Goal: Task Accomplishment & Management: Manage account settings

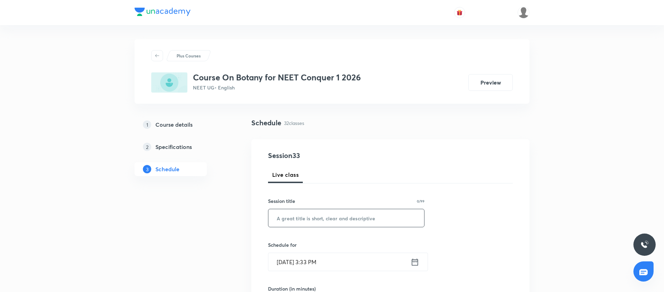
click at [287, 216] on input "text" at bounding box center [347, 218] width 156 height 18
paste input "Morphology in flowering plants"
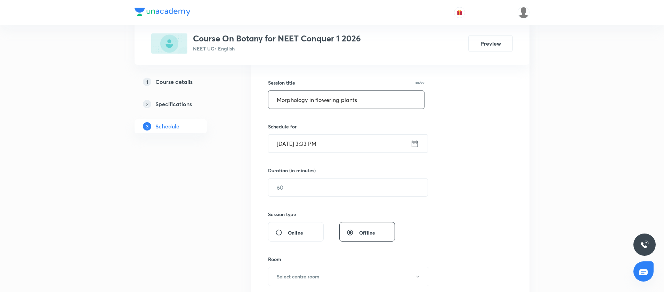
type input "Morphology in flowering plants"
click at [416, 143] on icon at bounding box center [415, 144] width 9 height 10
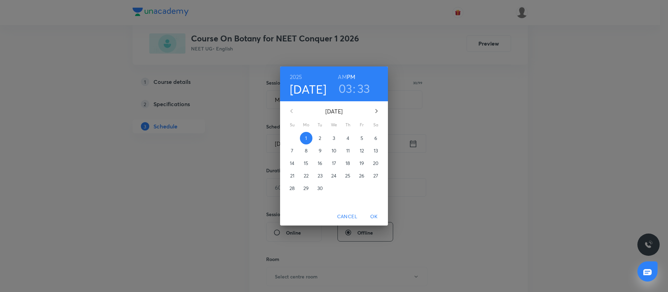
click at [373, 218] on span "OK" at bounding box center [374, 216] width 17 height 9
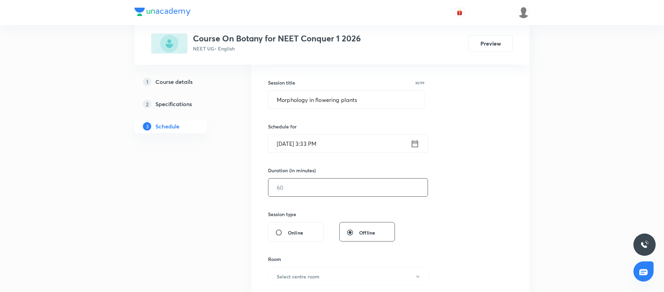
click at [331, 192] on input "text" at bounding box center [348, 187] width 159 height 18
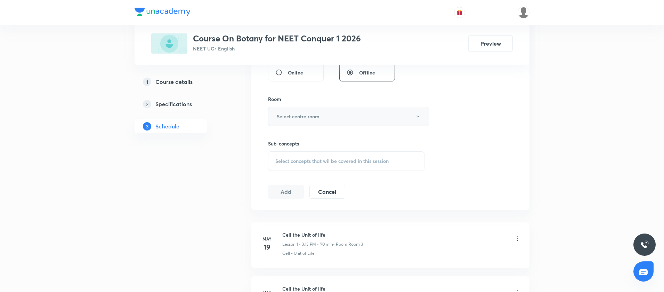
type input "90"
click at [304, 113] on h6 "Select centre room" at bounding box center [298, 116] width 43 height 7
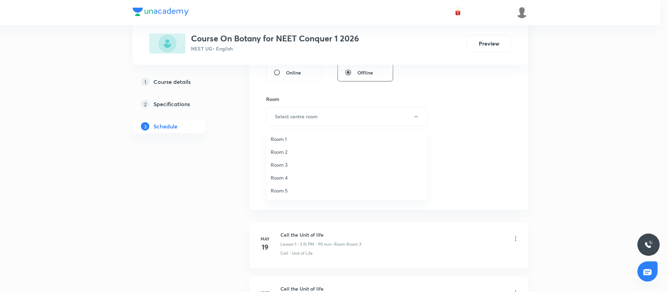
click at [293, 135] on li "Room 1" at bounding box center [346, 139] width 161 height 13
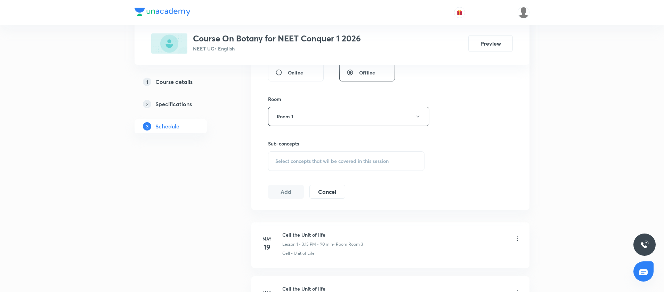
click at [281, 160] on span "Select concepts that wil be covered in this session" at bounding box center [332, 161] width 113 height 6
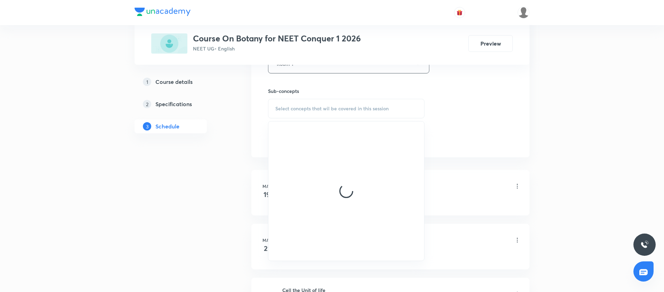
scroll to position [358, 0]
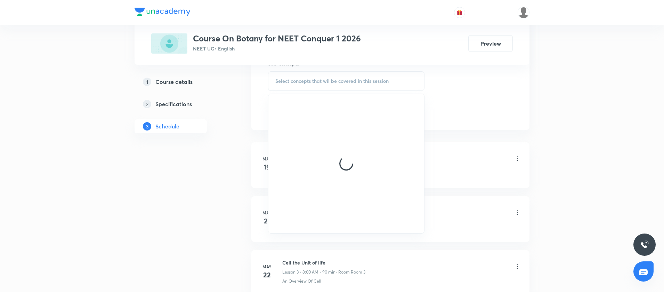
click at [288, 187] on div at bounding box center [347, 163] width 156 height 139
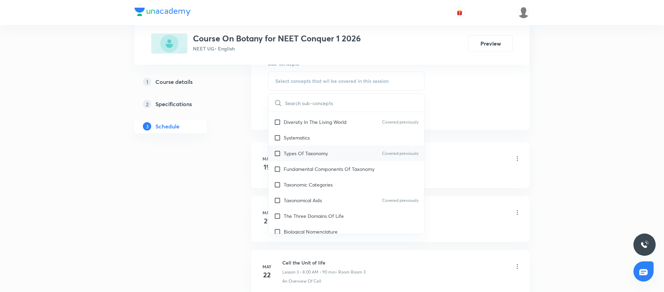
scroll to position [134, 0]
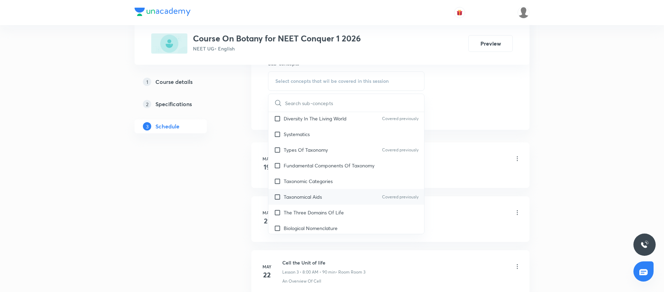
click at [278, 200] on input "checkbox" at bounding box center [279, 196] width 10 height 7
checkbox input "true"
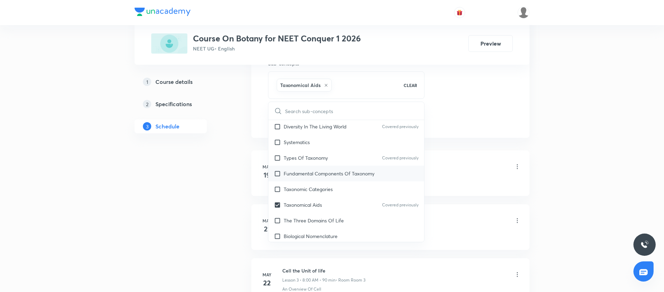
click at [415, 177] on div "Fundamental Components Of Taxonomy" at bounding box center [347, 174] width 156 height 16
checkbox input "true"
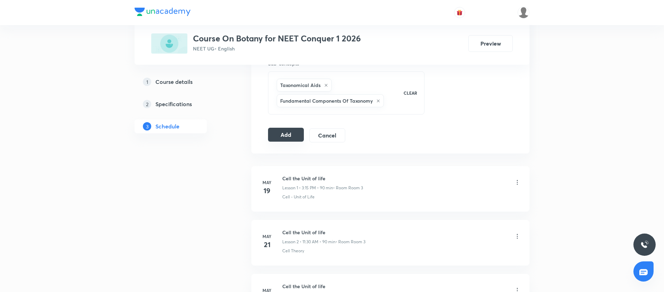
click at [290, 139] on button "Add" at bounding box center [286, 135] width 36 height 14
